Goal: Transaction & Acquisition: Purchase product/service

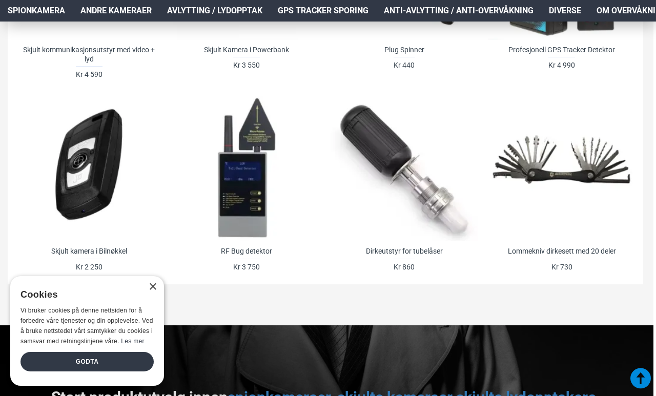
click at [75, 371] on div "Godta" at bounding box center [86, 361] width 133 height 19
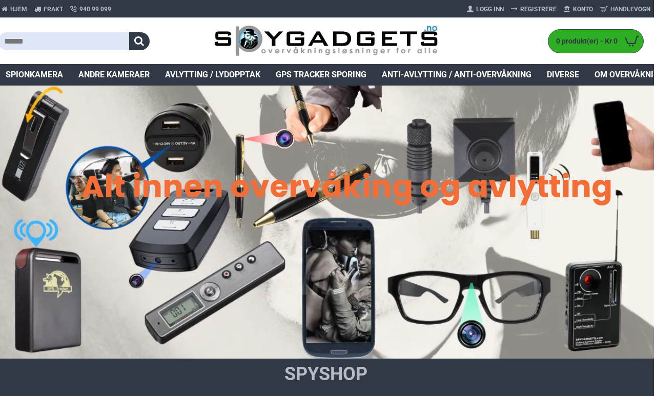
scroll to position [0, 3]
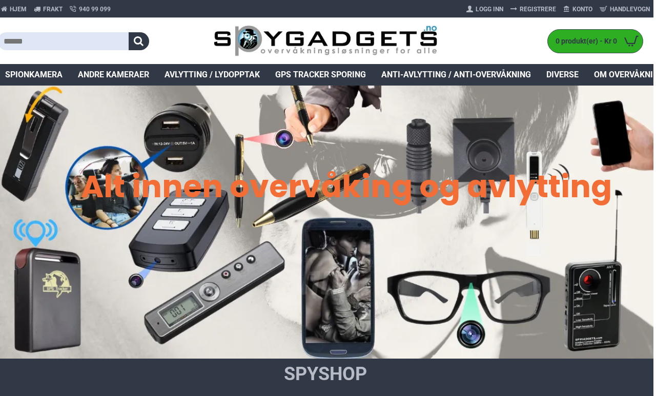
click at [39, 76] on span "Spionkamera" at bounding box center [33, 75] width 57 height 12
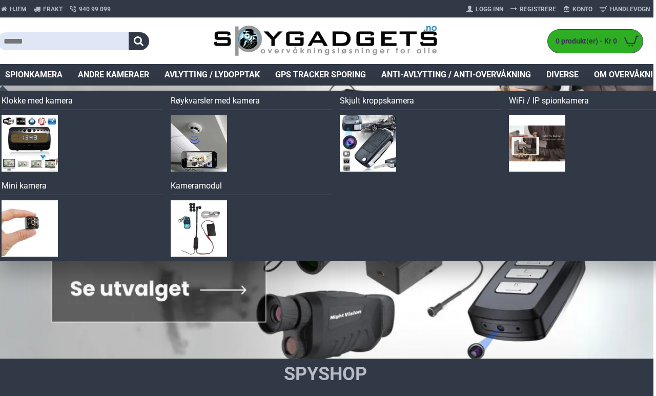
click at [38, 152] on img at bounding box center [30, 143] width 56 height 56
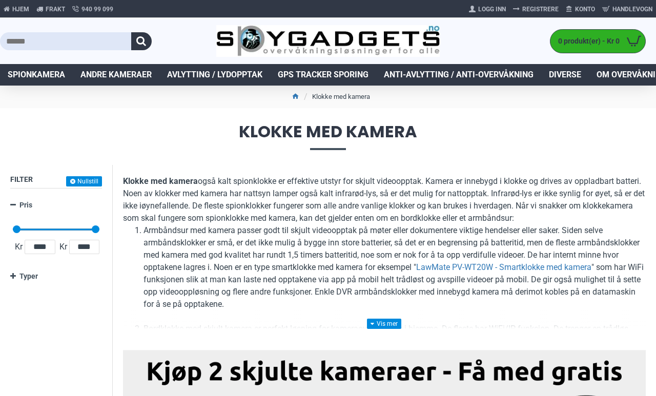
click at [37, 80] on span "Spionkamera" at bounding box center [36, 75] width 57 height 12
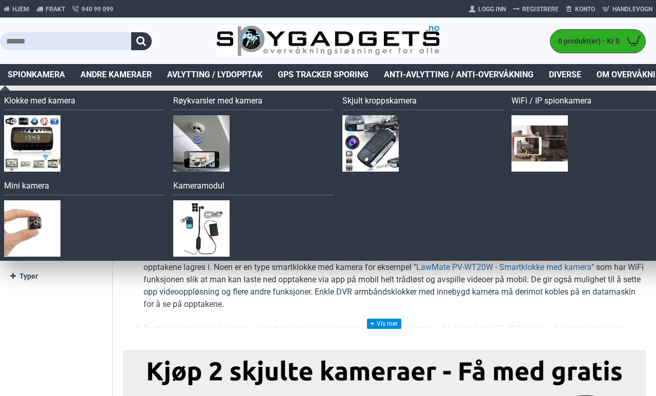
click at [375, 142] on img at bounding box center [370, 143] width 56 height 56
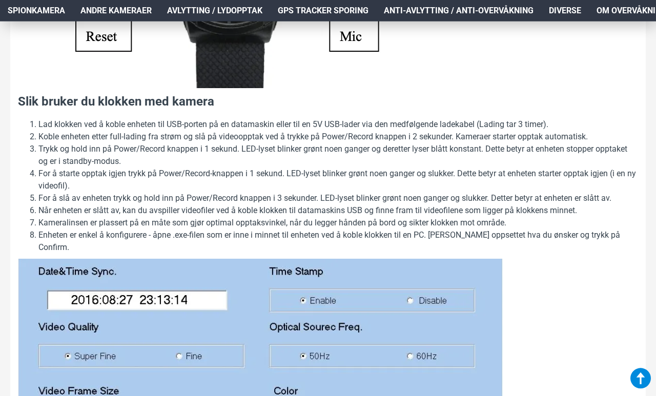
scroll to position [968, 0]
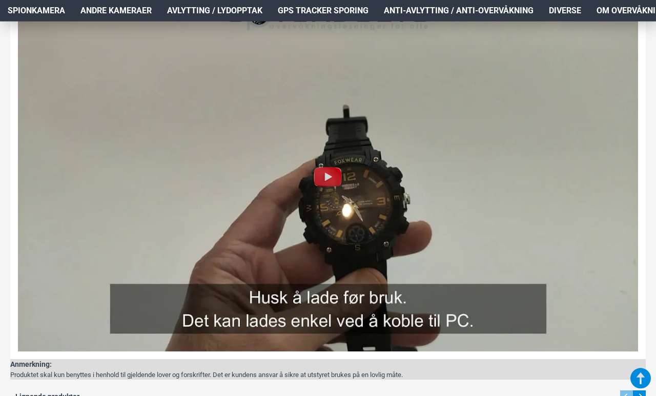
click at [146, 217] on img at bounding box center [328, 177] width 620 height 349
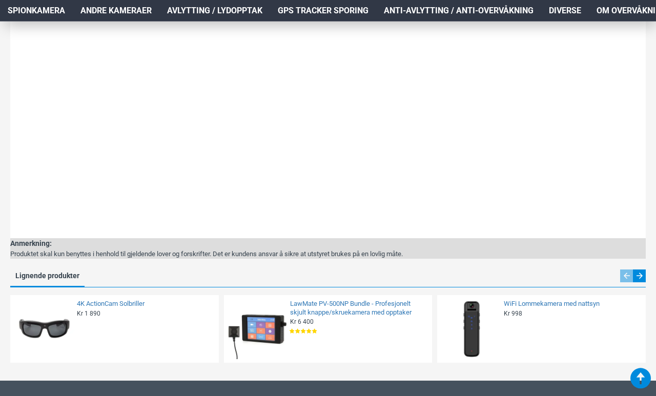
scroll to position [1798, 0]
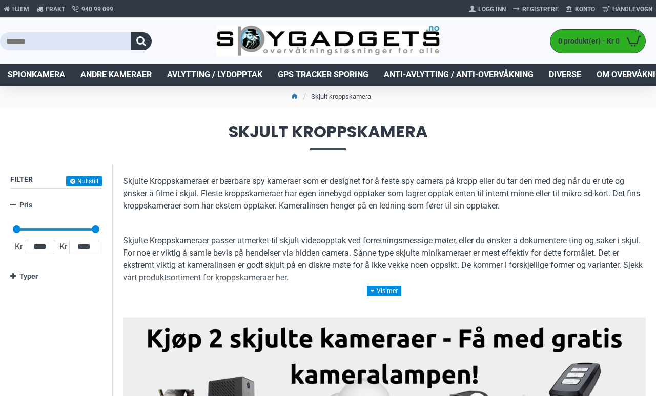
click at [43, 72] on span "Spionkamera" at bounding box center [36, 75] width 57 height 12
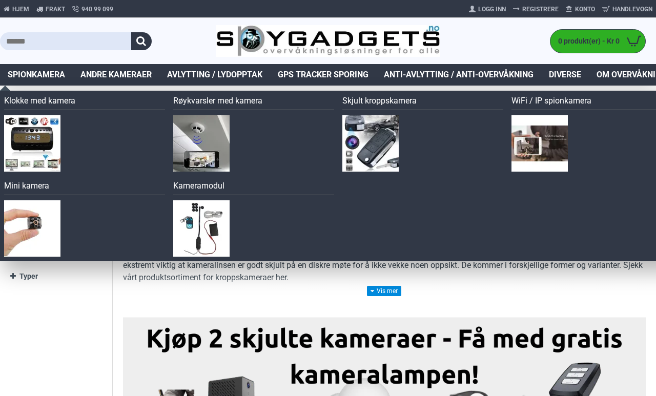
click at [43, 222] on img at bounding box center [32, 228] width 56 height 56
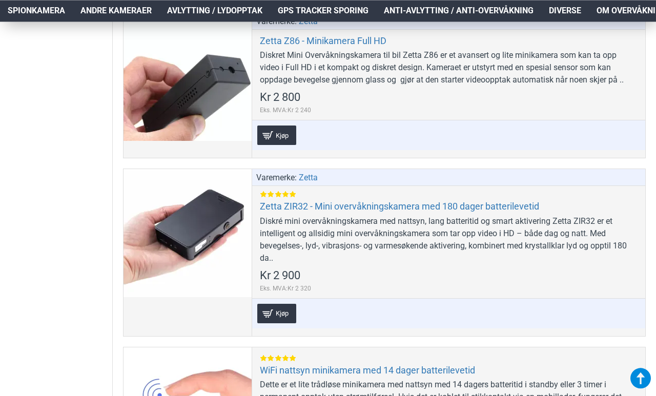
scroll to position [882, 0]
